Goal: Task Accomplishment & Management: Use online tool/utility

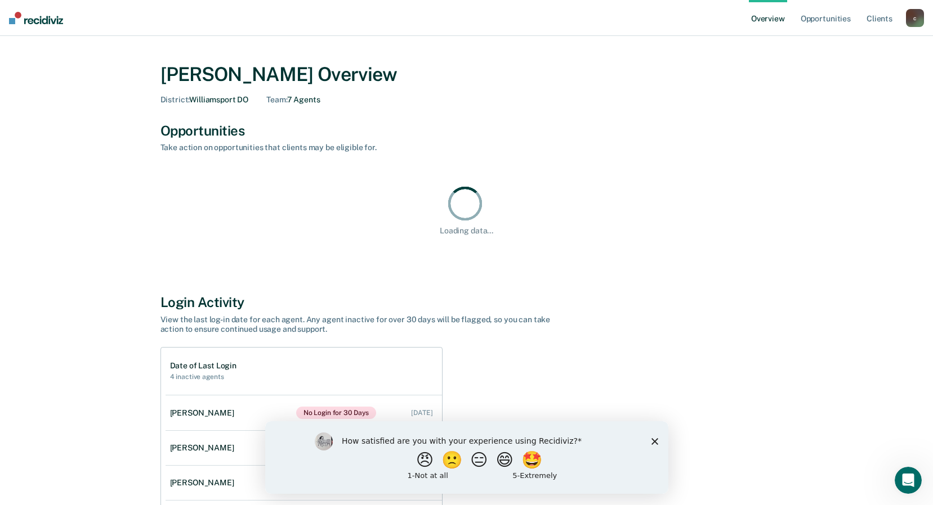
click at [746, 295] on div "Login Activity" at bounding box center [466, 302] width 612 height 16
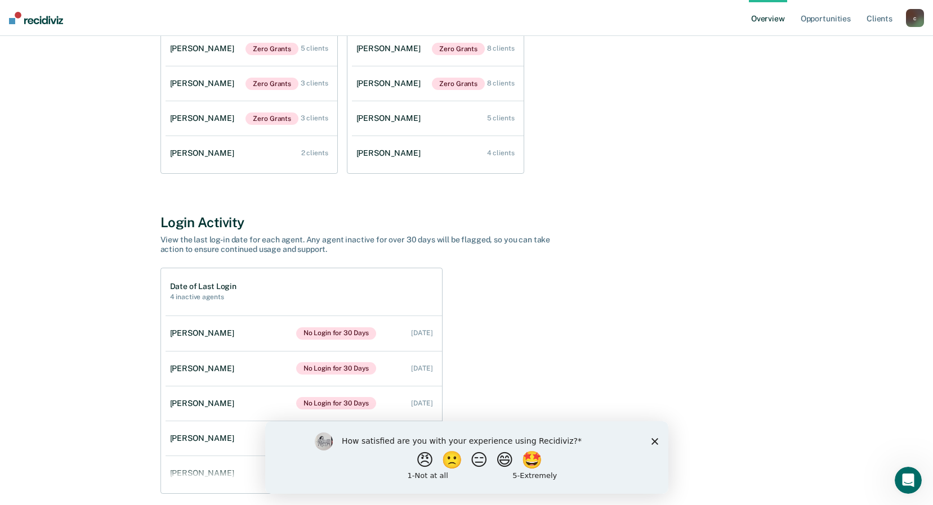
scroll to position [266, 0]
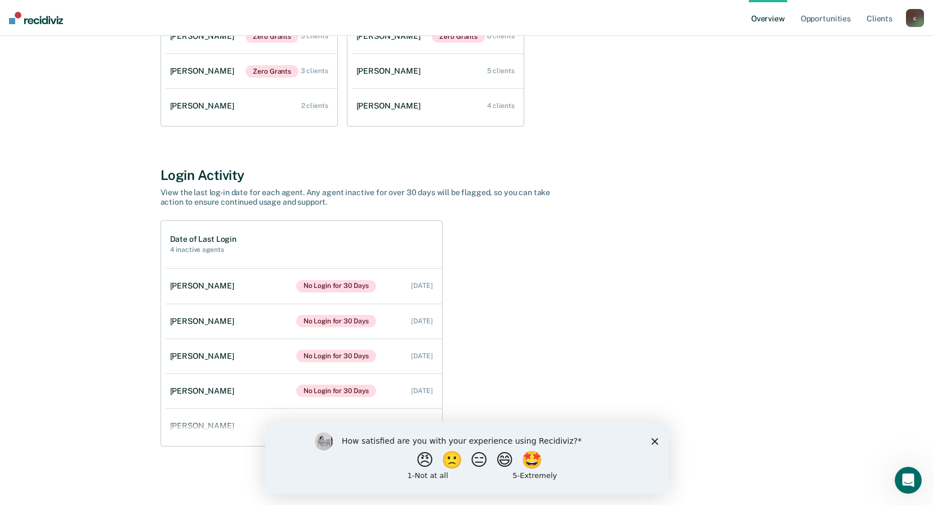
click at [655, 438] on icon "Close survey" at bounding box center [654, 441] width 7 height 7
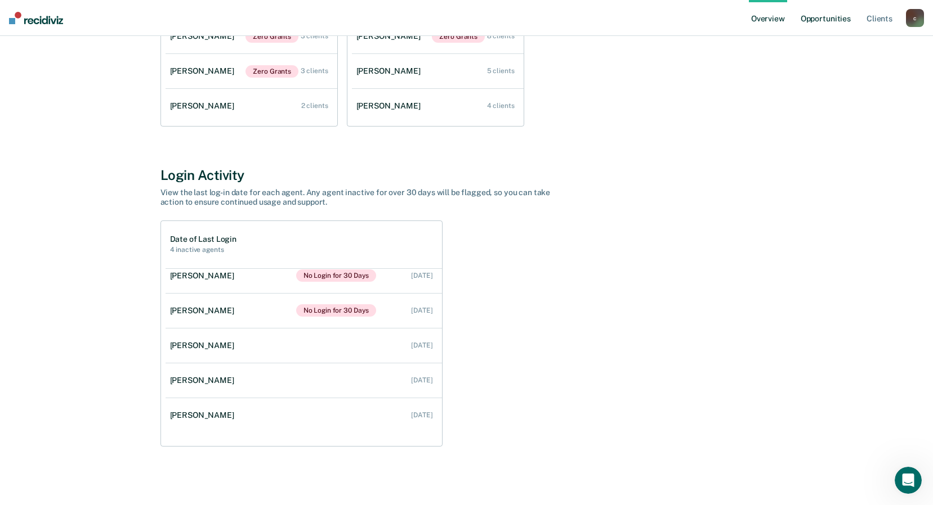
click at [820, 19] on link "Opportunities" at bounding box center [825, 18] width 55 height 36
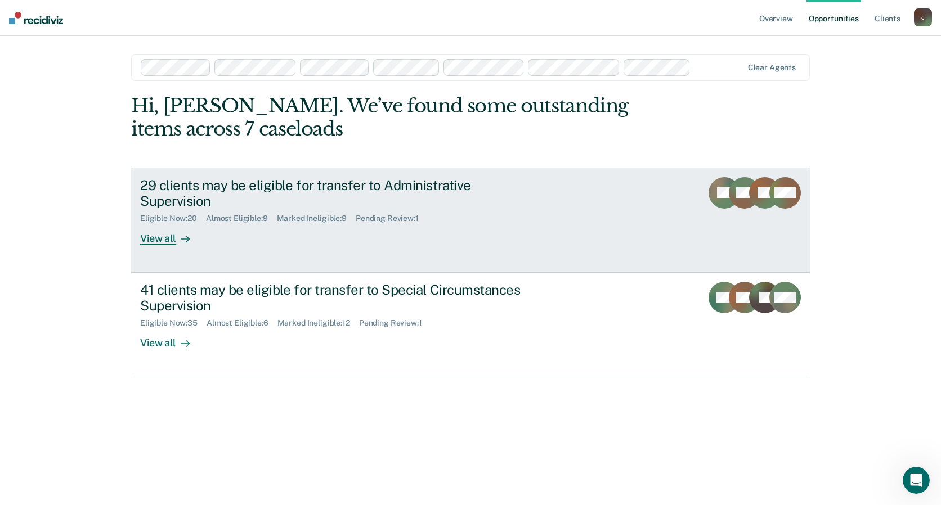
click at [157, 239] on div "View all" at bounding box center [171, 234] width 63 height 22
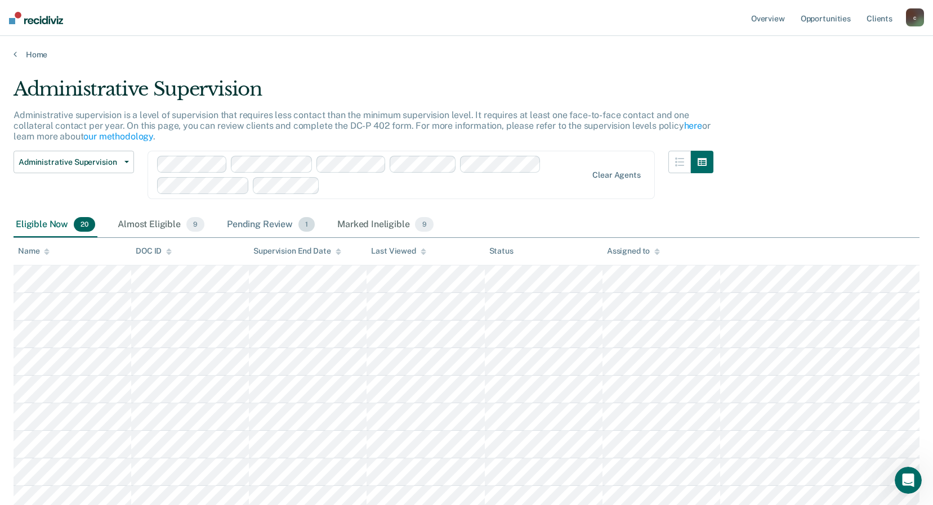
click at [243, 225] on div "Pending Review 1" at bounding box center [271, 225] width 92 height 25
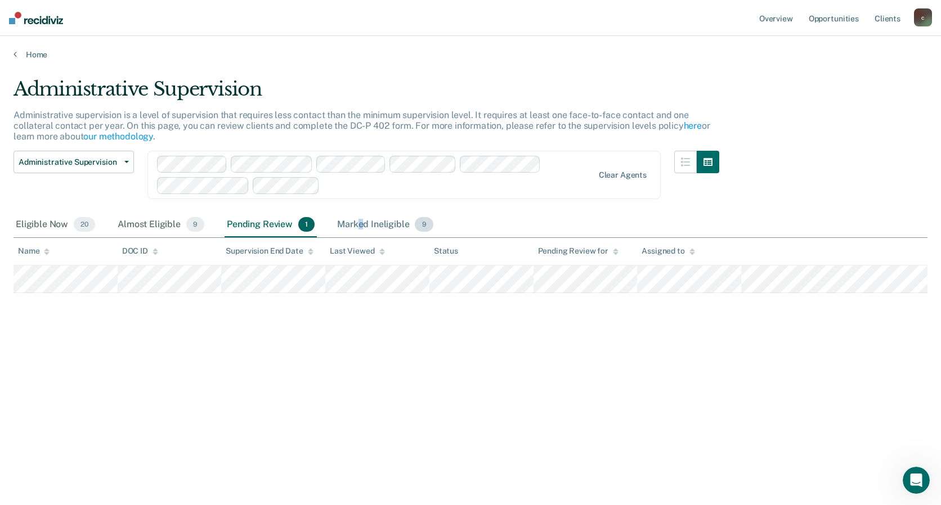
click at [360, 221] on div "Marked Ineligible 9" at bounding box center [385, 225] width 101 height 25
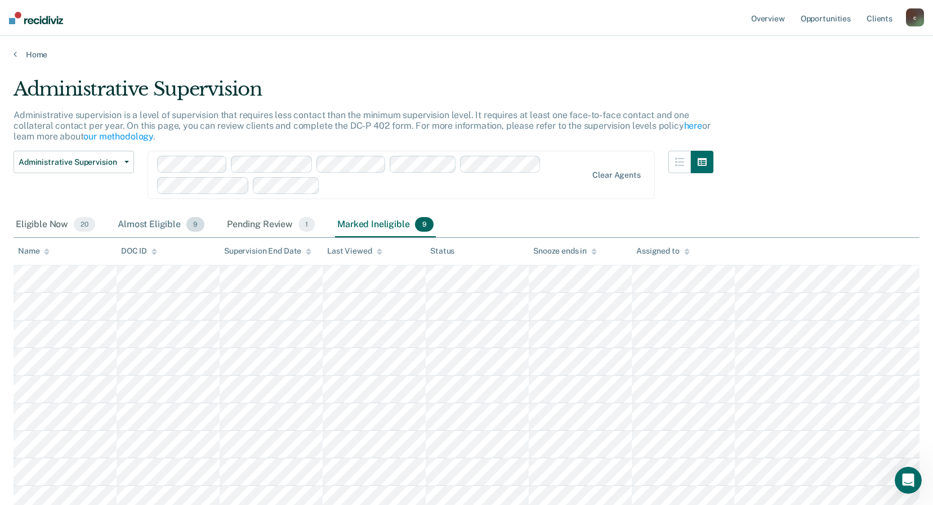
click at [153, 222] on div "Almost Eligible 9" at bounding box center [160, 225] width 91 height 25
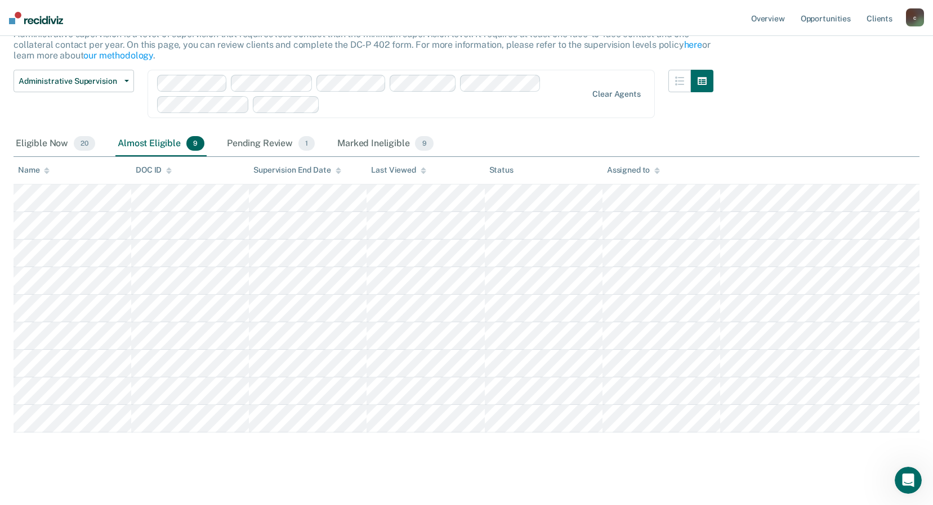
scroll to position [89, 0]
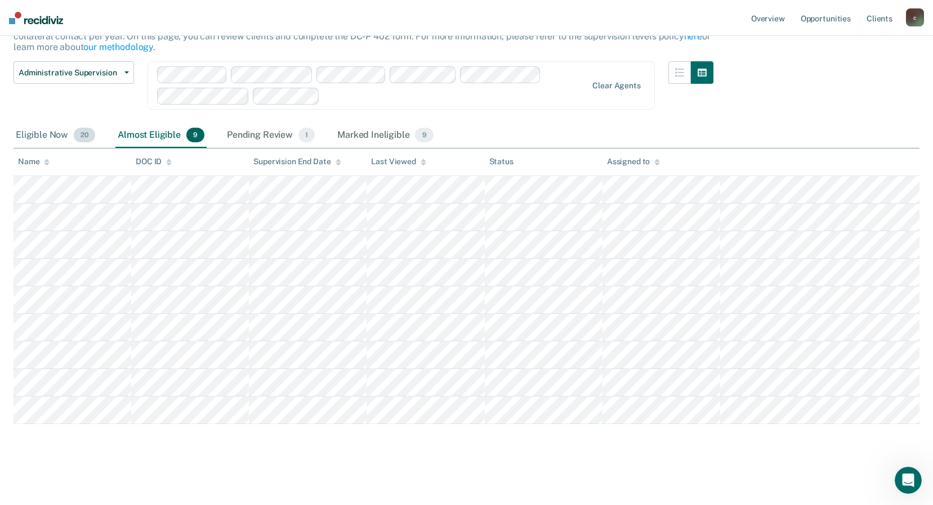
click at [40, 137] on div "Eligible Now 20" at bounding box center [56, 135] width 84 height 25
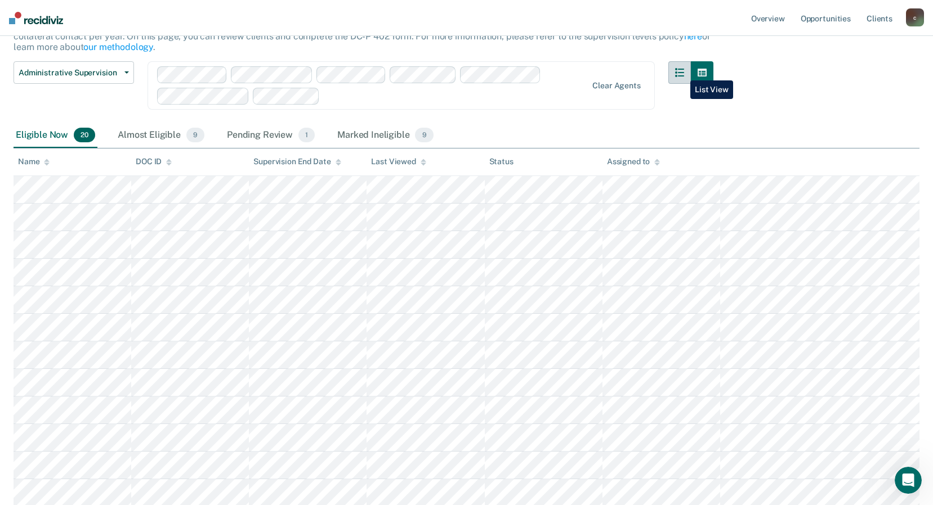
click at [681, 72] on icon "button" at bounding box center [679, 72] width 9 height 9
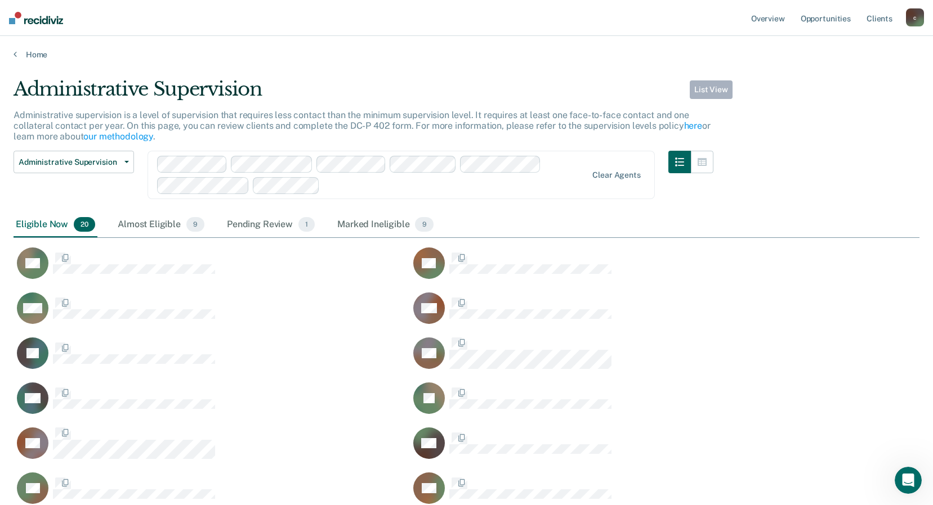
scroll to position [608, 897]
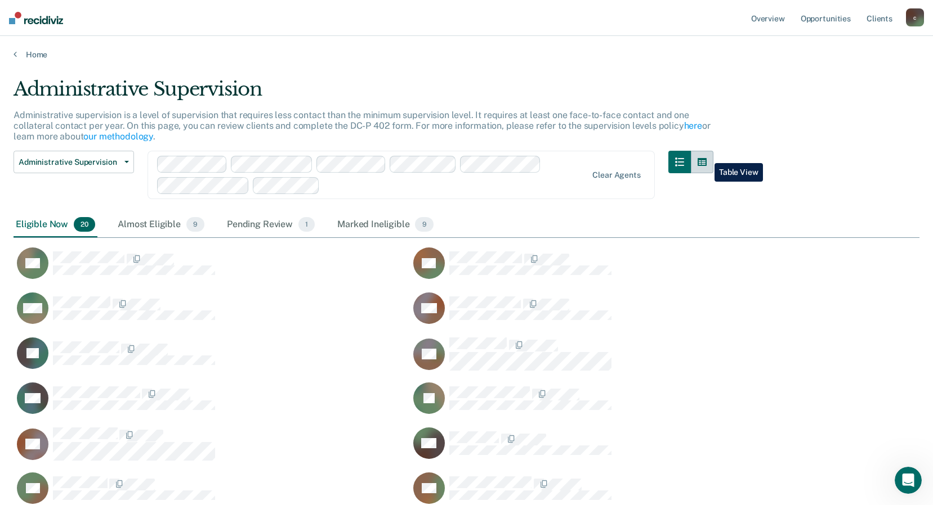
click at [706, 155] on button "button" at bounding box center [702, 162] width 23 height 23
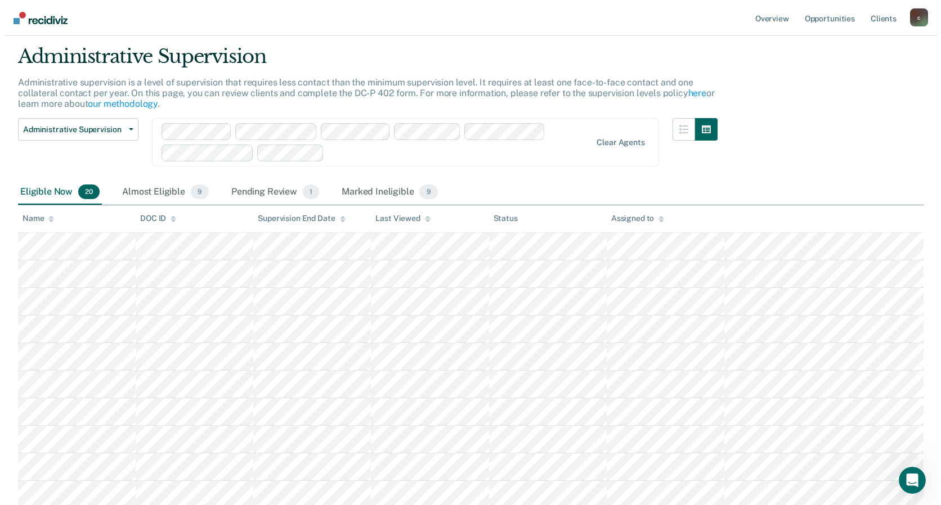
scroll to position [0, 0]
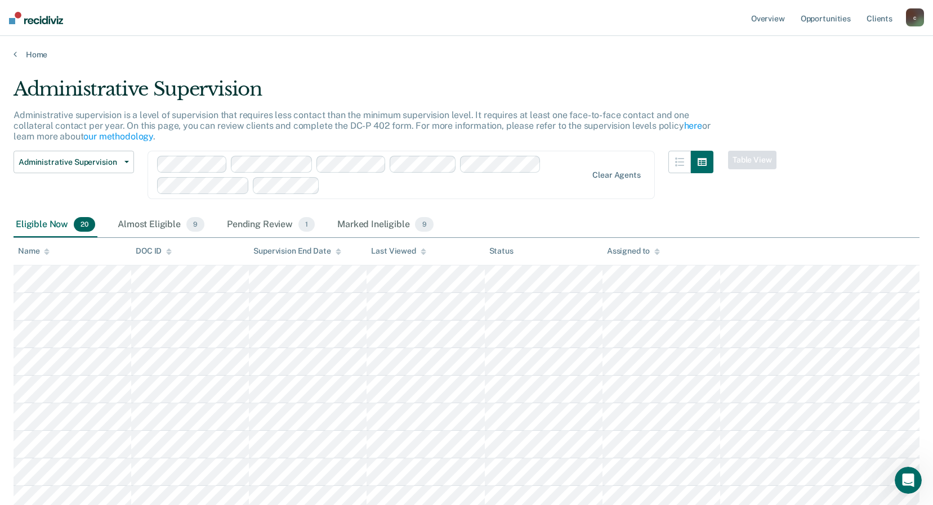
click at [615, 71] on main "Administrative Supervision Administrative supervision is a level of supervision…" at bounding box center [466, 477] width 933 height 835
click at [611, 51] on link "Home" at bounding box center [466, 55] width 905 height 10
